Goal: Transaction & Acquisition: Obtain resource

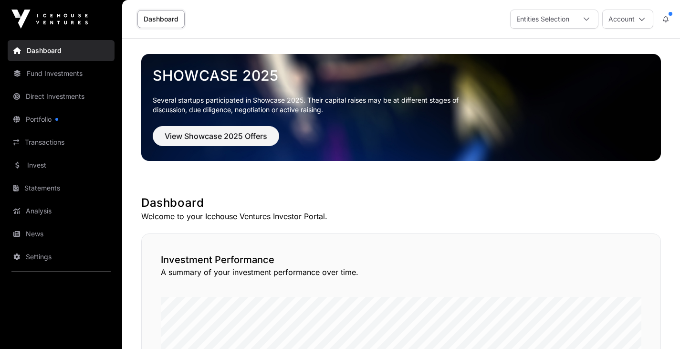
click at [45, 116] on link "Portfolio" at bounding box center [61, 119] width 107 height 21
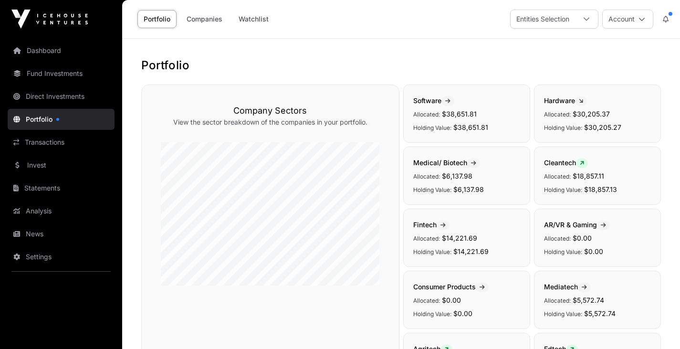
click at [57, 71] on link "Fund Investments" at bounding box center [61, 73] width 107 height 21
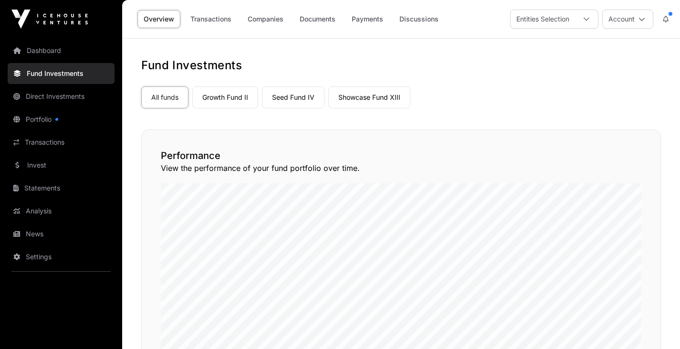
click at [74, 98] on link "Direct Investments" at bounding box center [61, 96] width 107 height 21
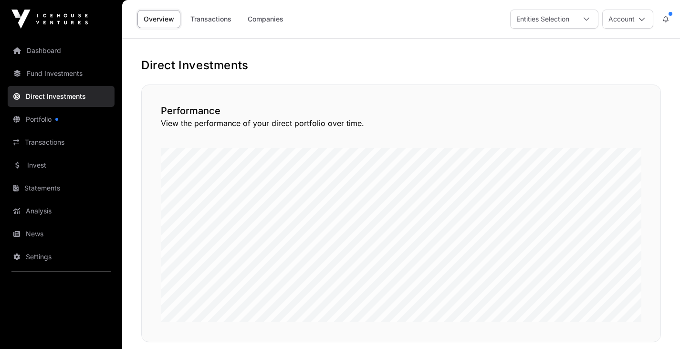
click at [269, 21] on link "Companies" at bounding box center [266, 19] width 48 height 18
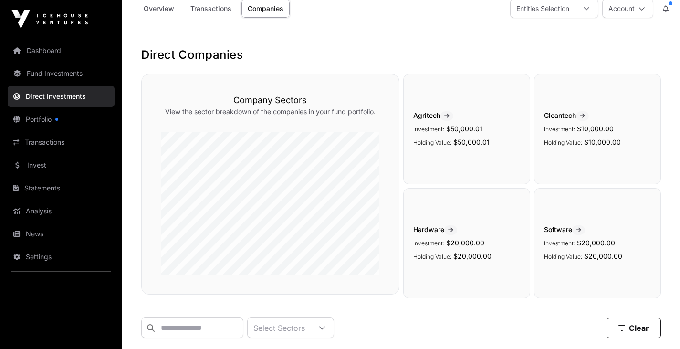
scroll to position [20, 0]
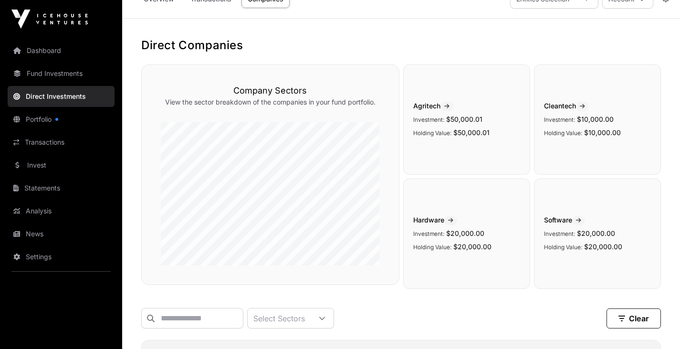
click at [679, 85] on div "Direct Companies Company Sectors View the sector breakdown of the companies in …" at bounding box center [401, 260] width 558 height 445
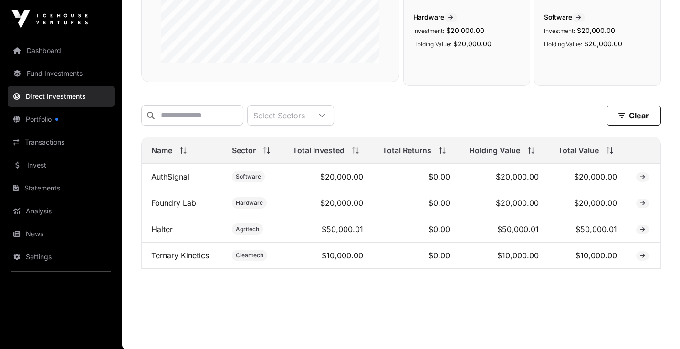
scroll to position [0, 0]
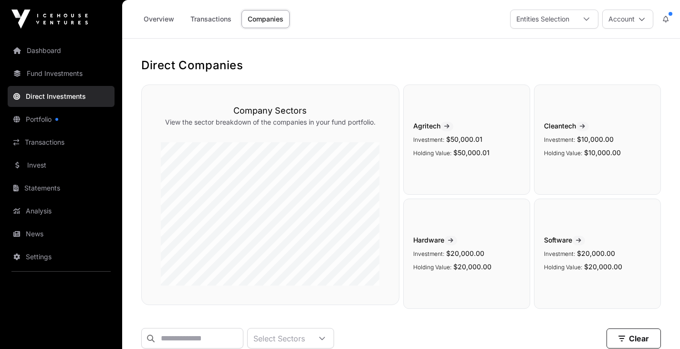
click at [220, 28] on div "Overview Transactions Companies" at bounding box center [212, 19] width 168 height 30
click at [216, 18] on link "Transactions" at bounding box center [210, 19] width 53 height 18
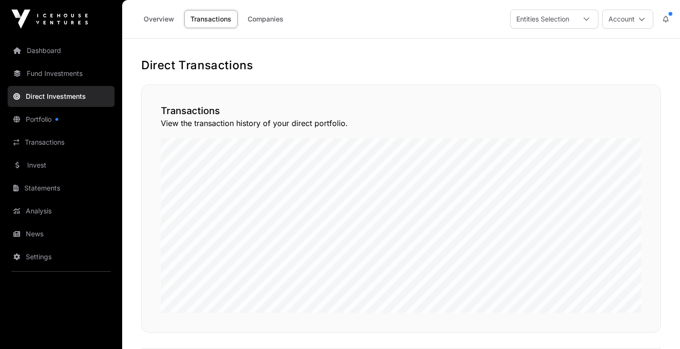
click at [35, 162] on link "Invest" at bounding box center [61, 165] width 107 height 21
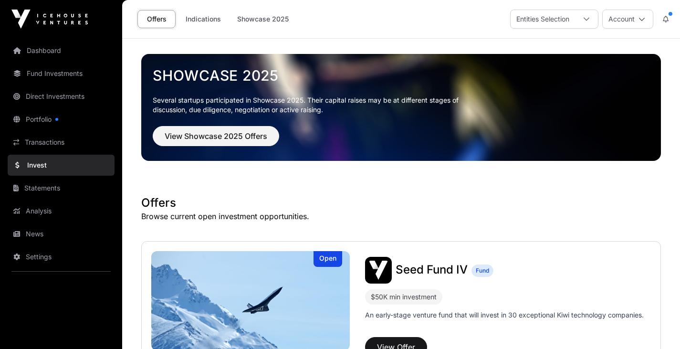
click at [207, 20] on link "Indications" at bounding box center [203, 19] width 48 height 18
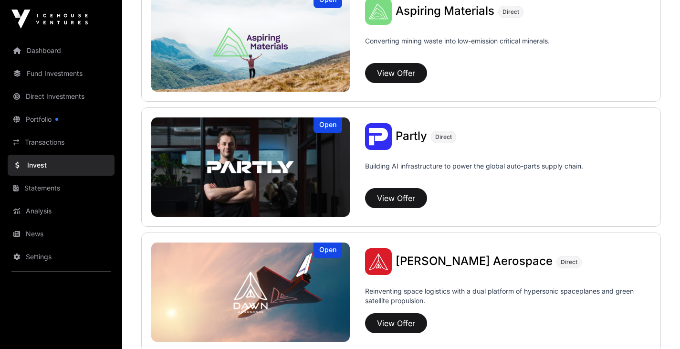
scroll to position [721, 0]
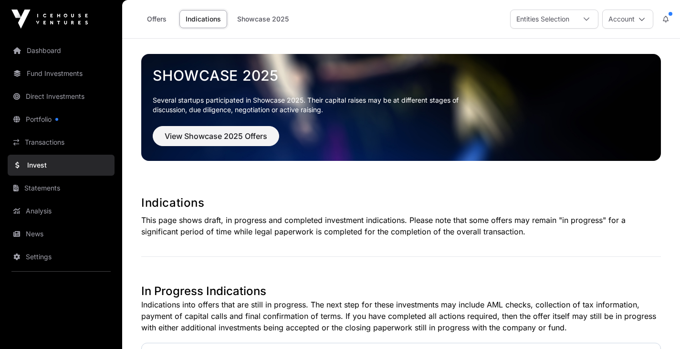
click at [163, 11] on link "Offers" at bounding box center [156, 19] width 38 height 18
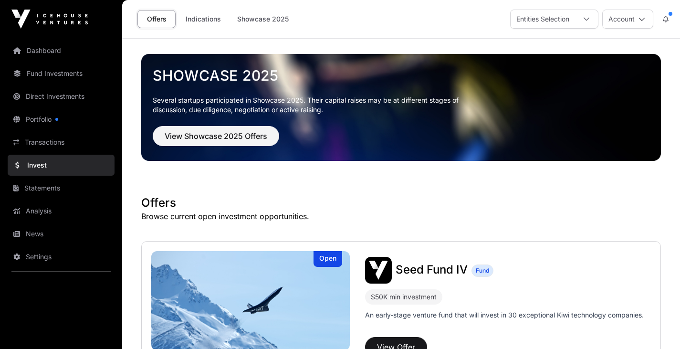
click at [155, 16] on link "Offers" at bounding box center [156, 19] width 38 height 18
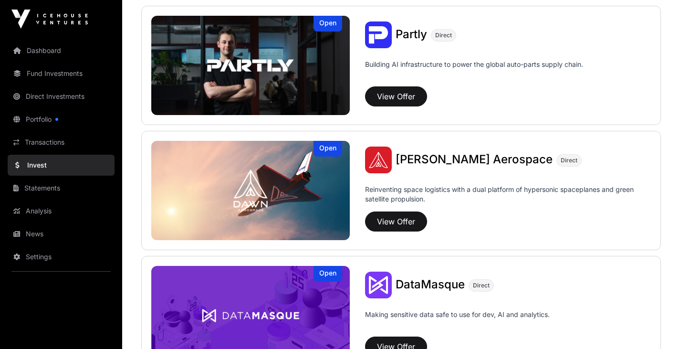
scroll to position [881, 0]
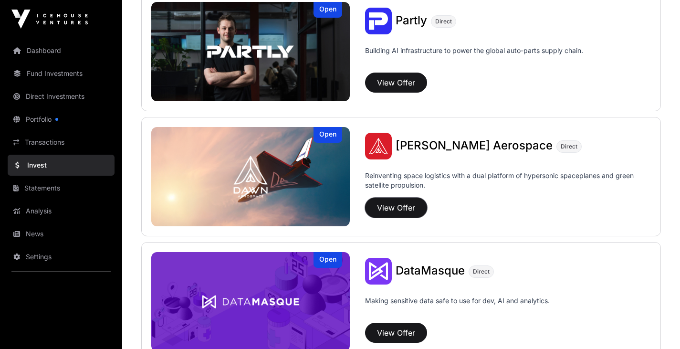
click at [399, 209] on button "View Offer" at bounding box center [396, 208] width 62 height 20
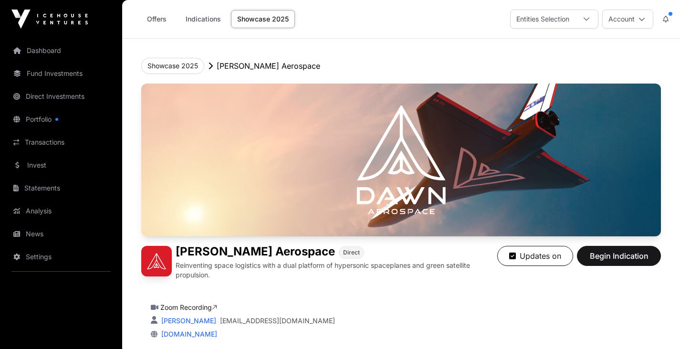
click at [162, 16] on link "Offers" at bounding box center [156, 19] width 38 height 18
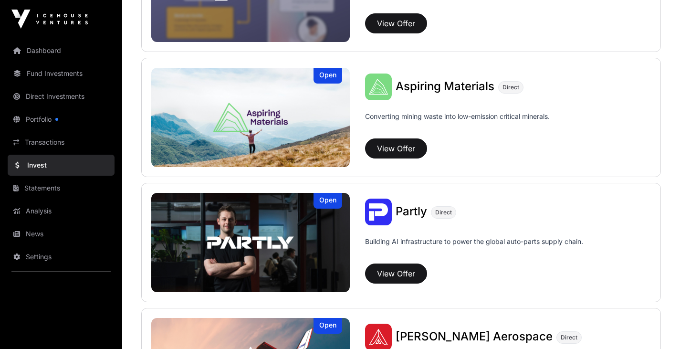
scroll to position [762, 0]
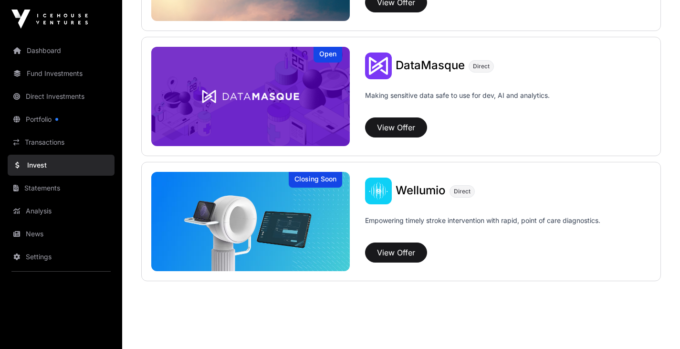
scroll to position [1099, 0]
